Goal: Task Accomplishment & Management: Manage account settings

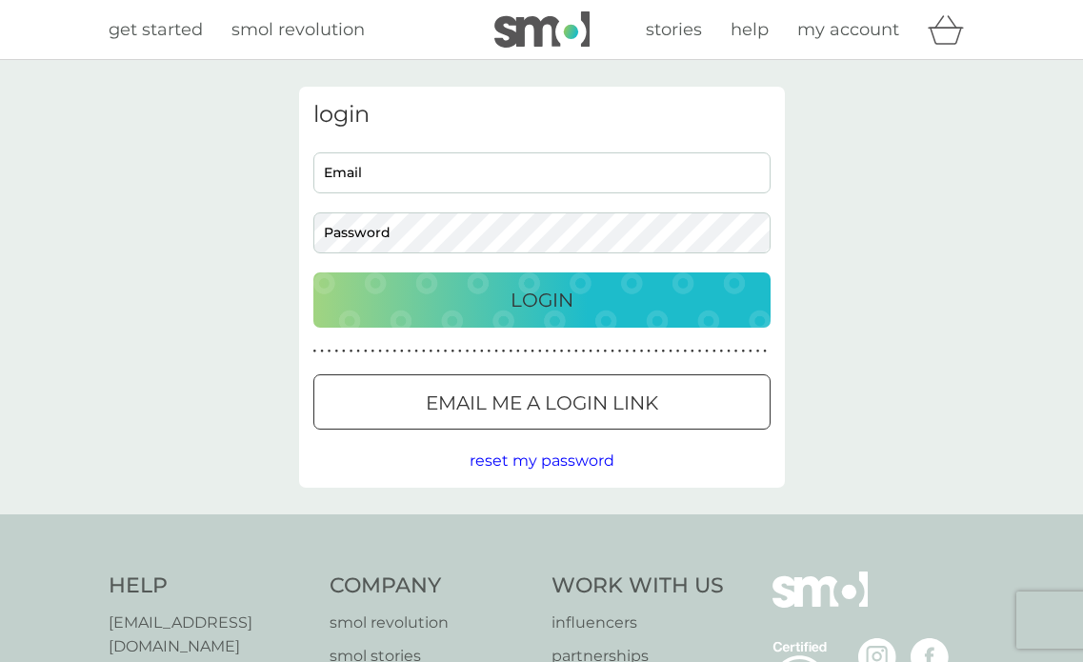
type input "[PERSON_NAME][EMAIL_ADDRESS][PERSON_NAME][DOMAIN_NAME]"
click at [547, 302] on p "Login" at bounding box center [541, 300] width 63 height 30
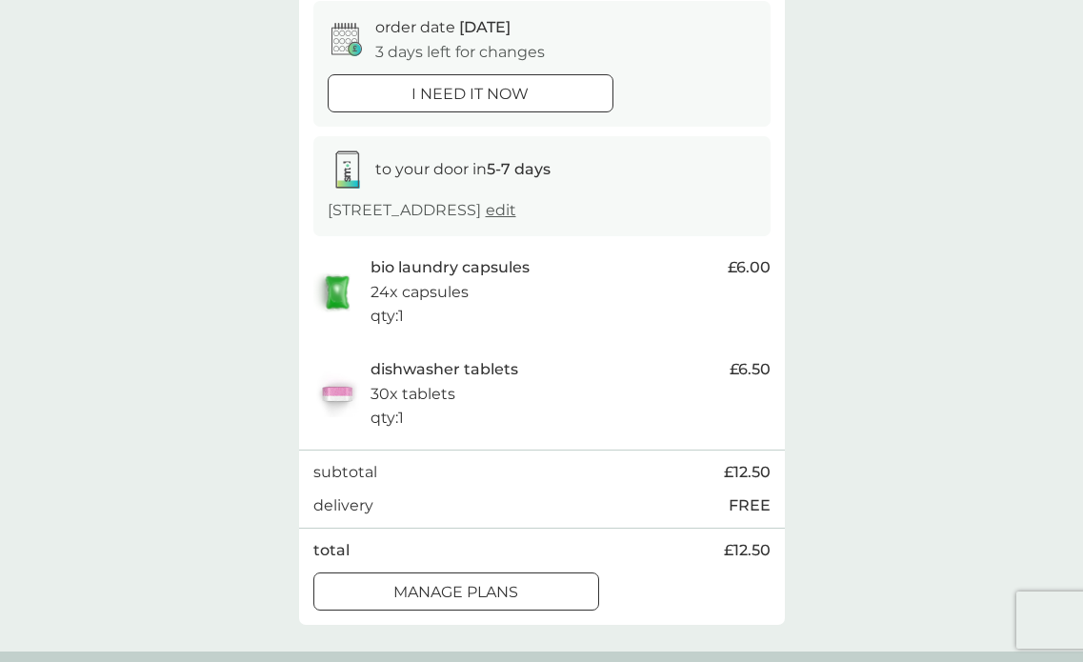
scroll to position [286, 0]
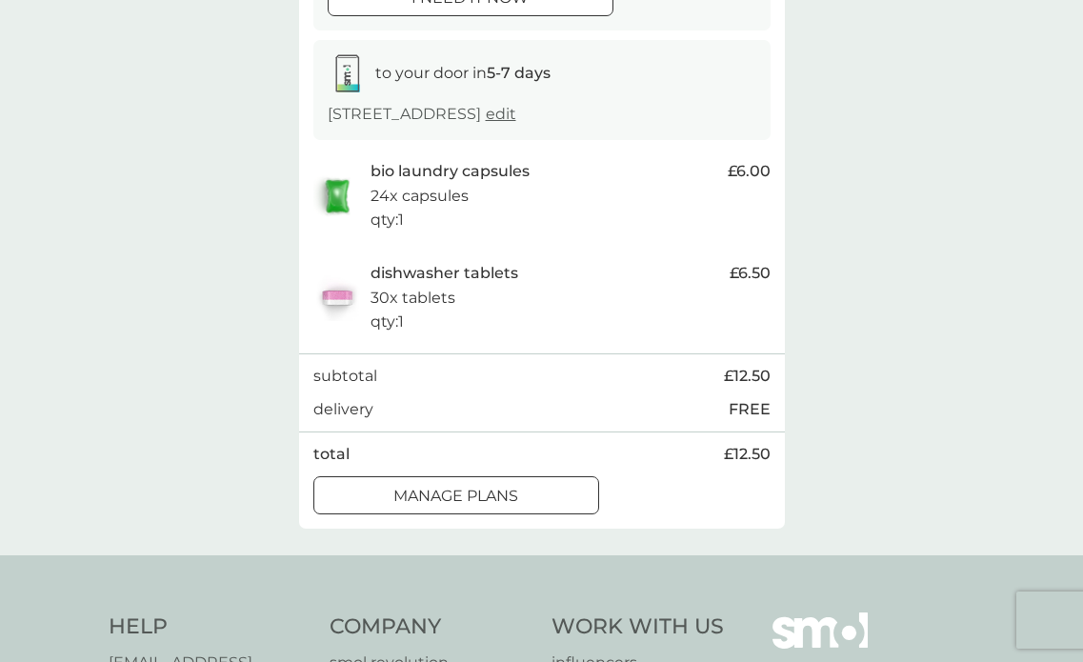
click at [470, 496] on div at bounding box center [456, 496] width 69 height 20
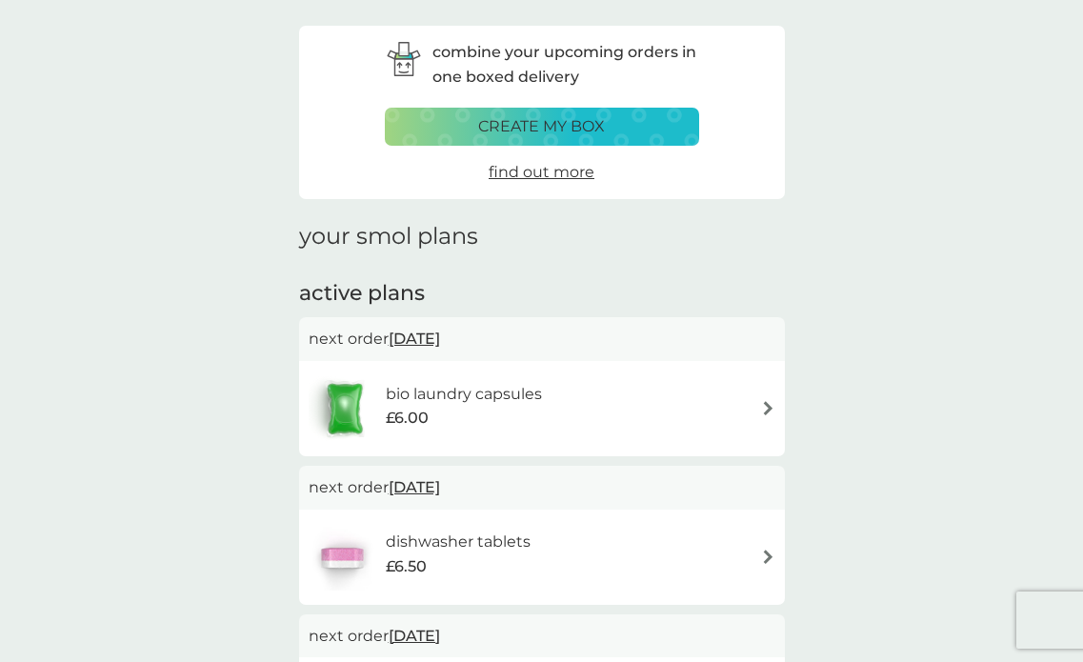
scroll to position [95, 0]
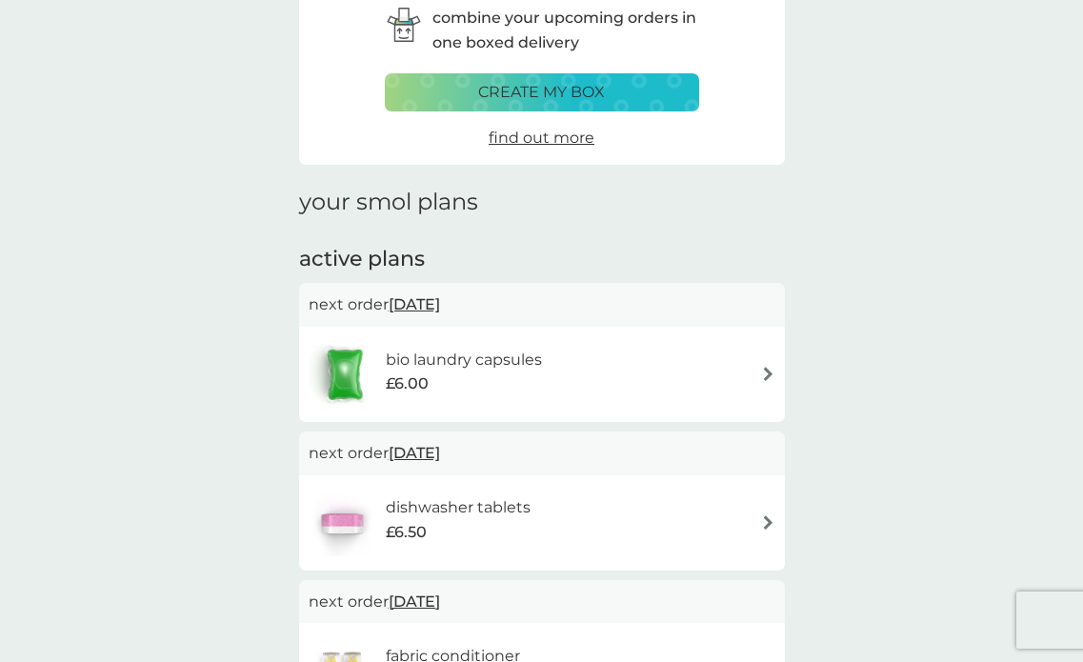
click at [440, 299] on span "[DATE]" at bounding box center [414, 304] width 51 height 37
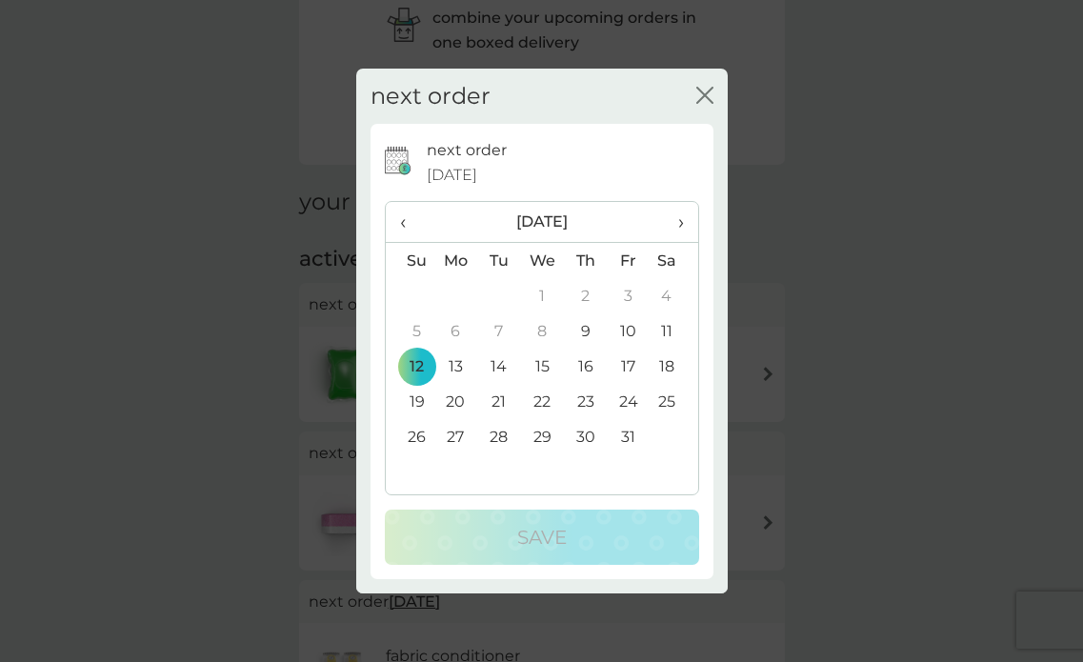
click at [587, 330] on td "9" at bounding box center [585, 330] width 43 height 35
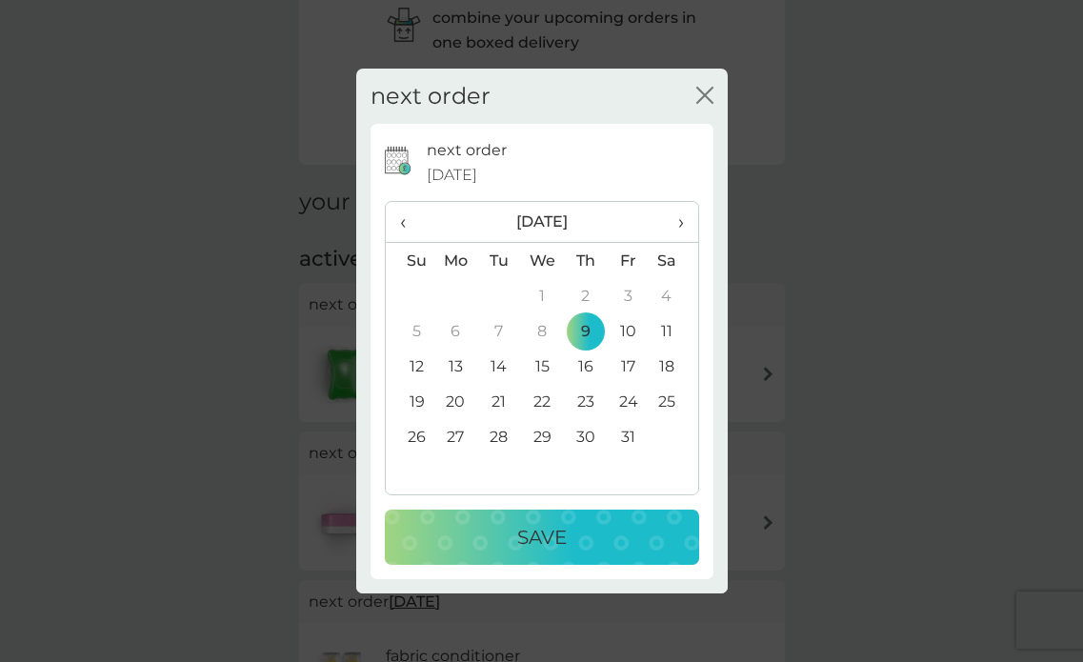
click at [548, 530] on p "Save" at bounding box center [542, 537] width 50 height 30
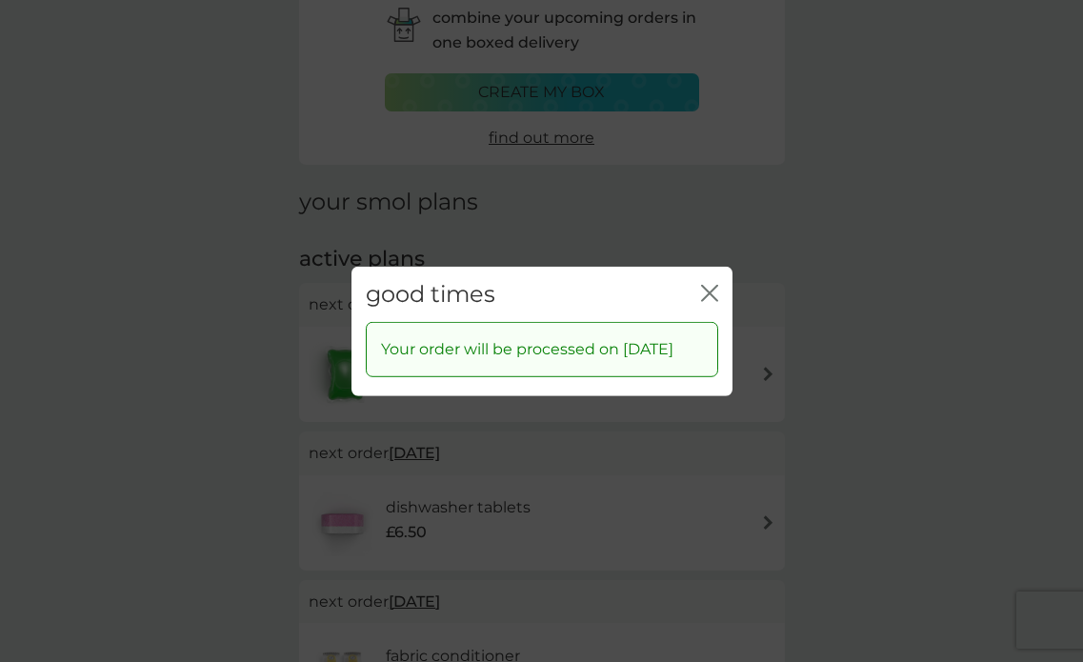
click at [707, 284] on icon "close" at bounding box center [709, 292] width 17 height 17
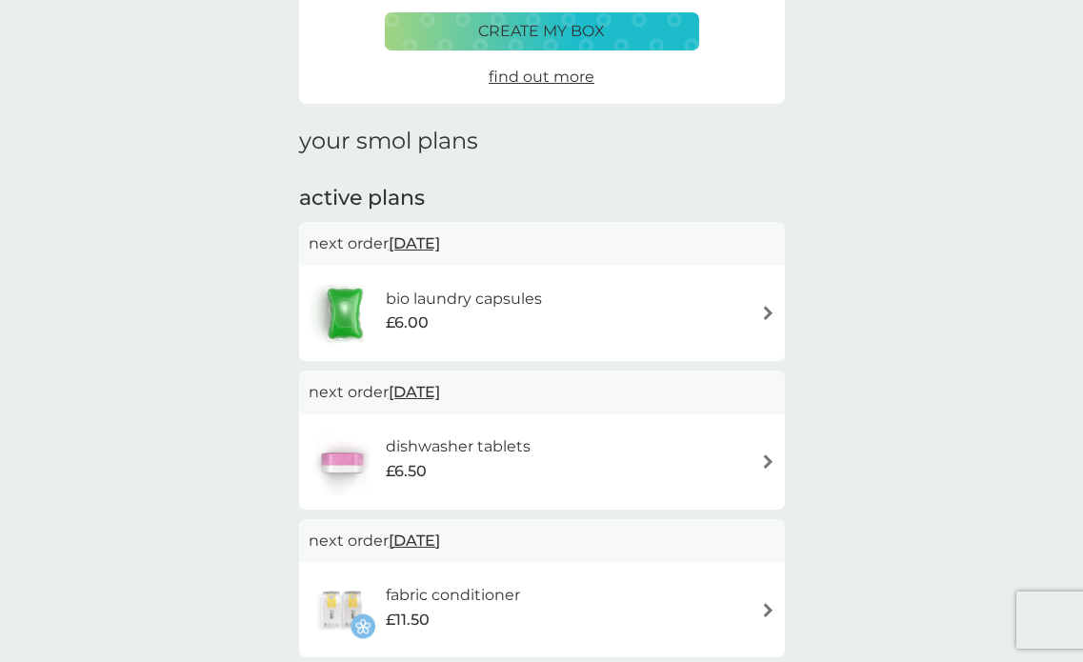
scroll to position [190, 0]
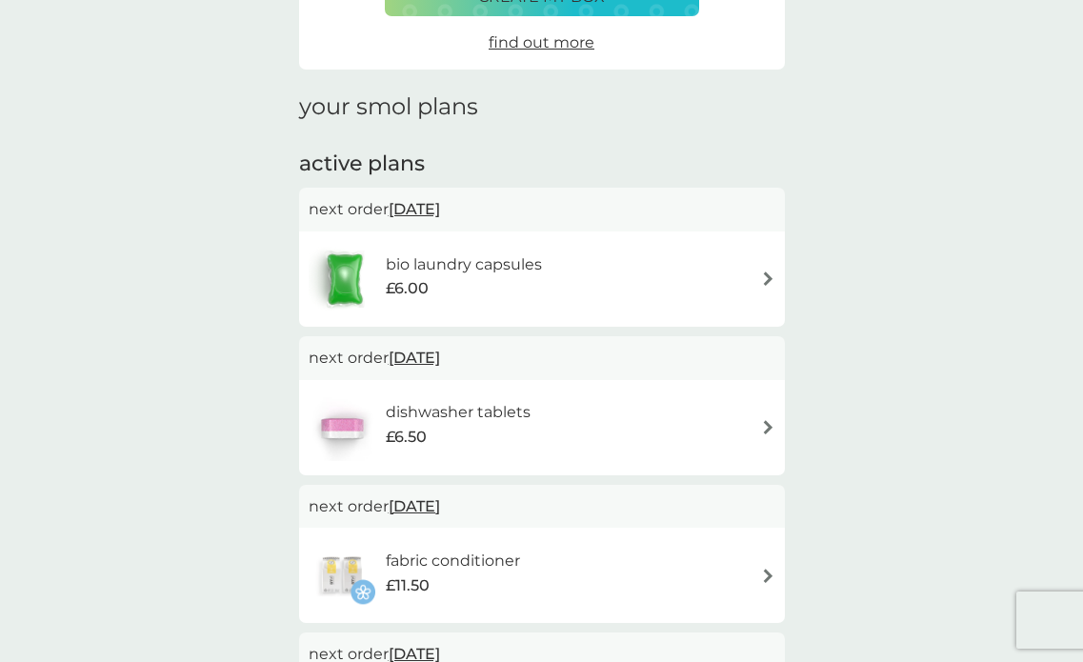
click at [430, 350] on span "[DATE]" at bounding box center [414, 357] width 51 height 37
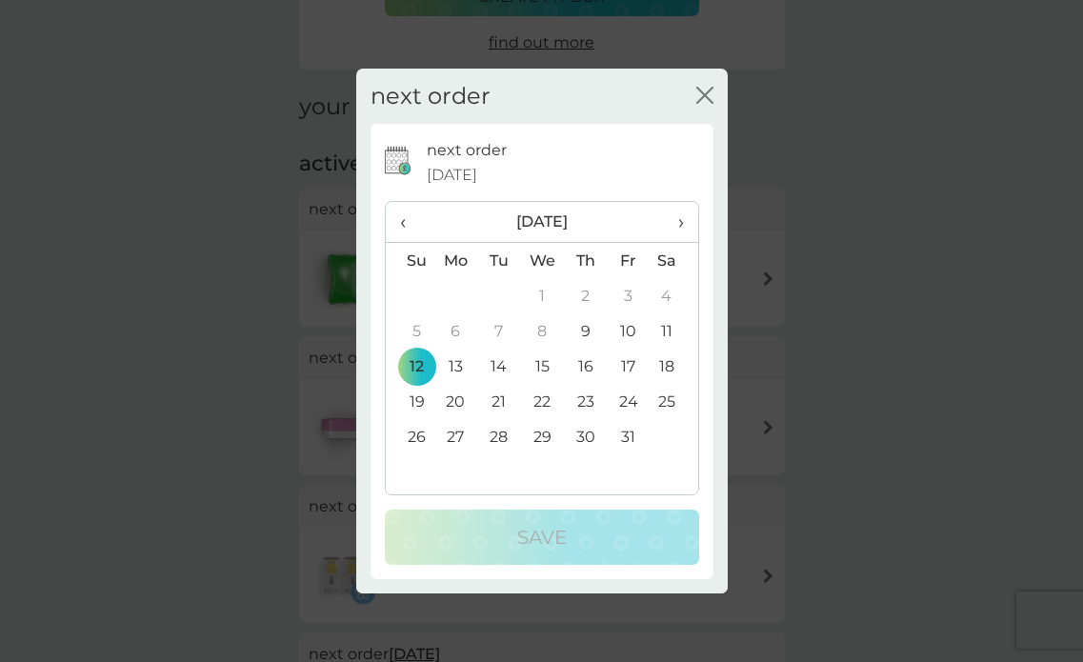
click at [585, 332] on td "9" at bounding box center [585, 330] width 43 height 35
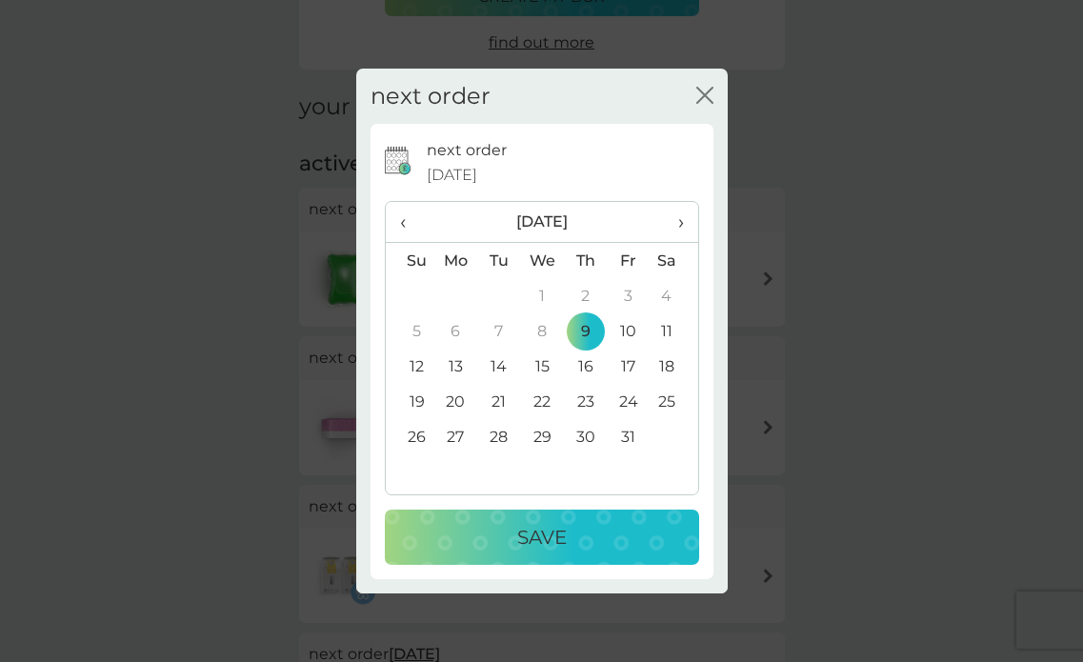
click at [538, 537] on p "Save" at bounding box center [542, 537] width 50 height 30
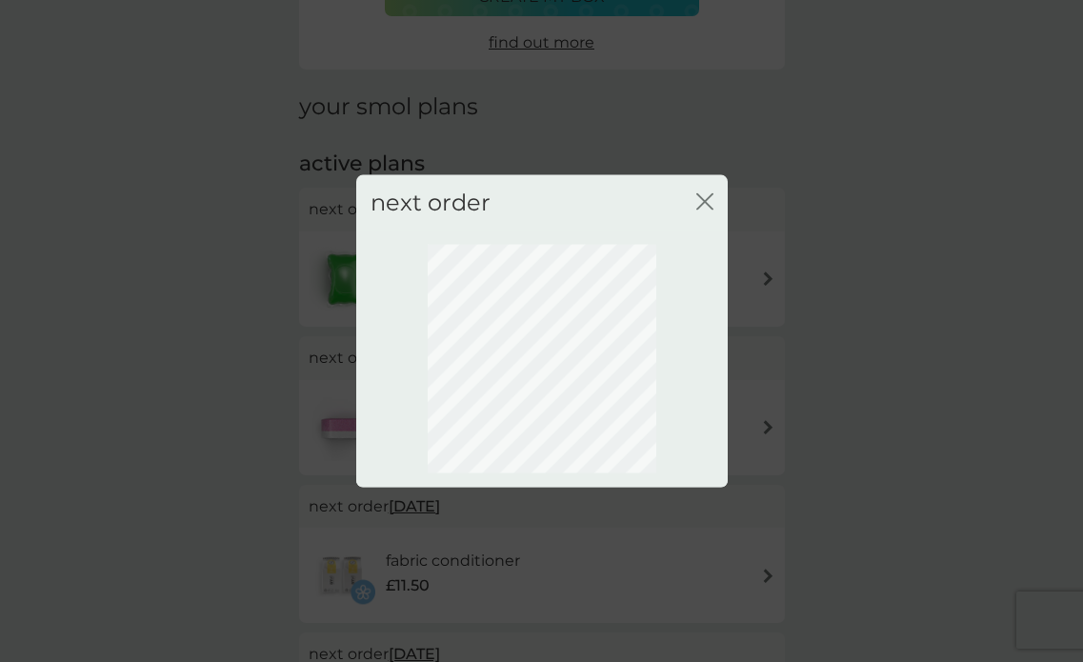
scroll to position [137, 0]
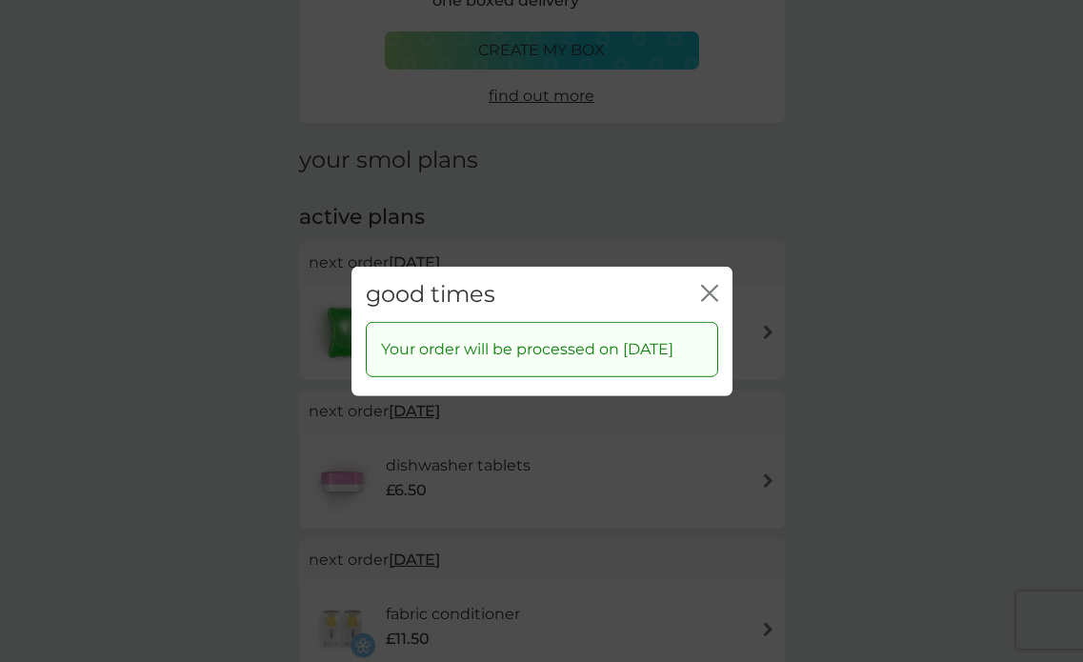
click at [708, 284] on icon "close" at bounding box center [709, 292] width 17 height 17
